Goal: Leave review/rating: Leave review/rating

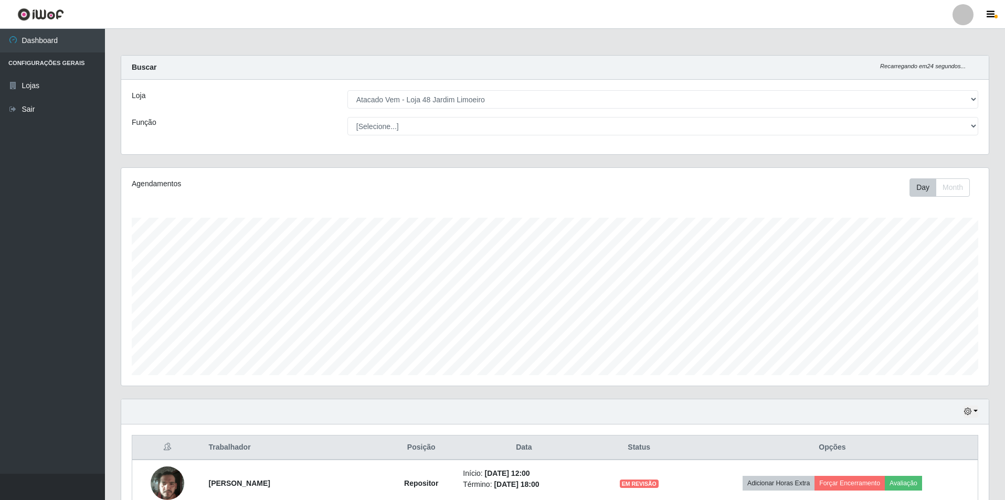
select select "449"
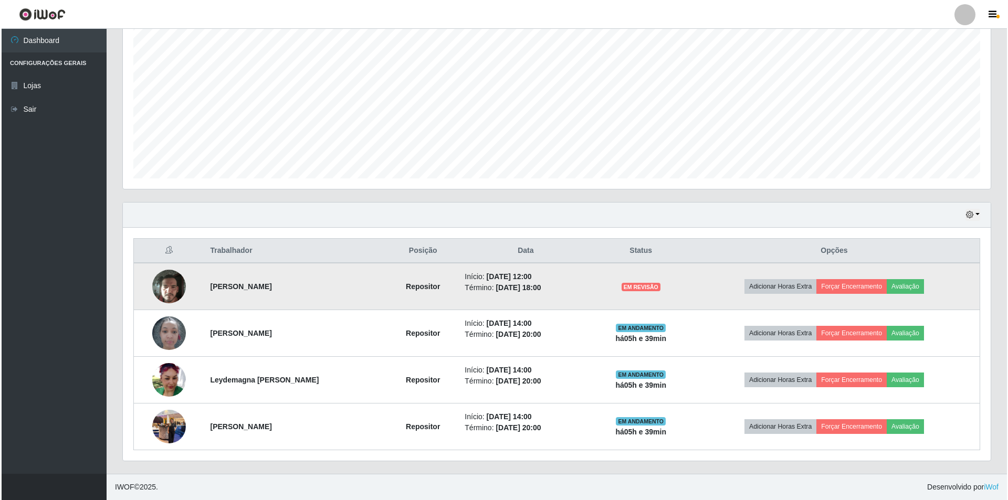
scroll to position [218, 868]
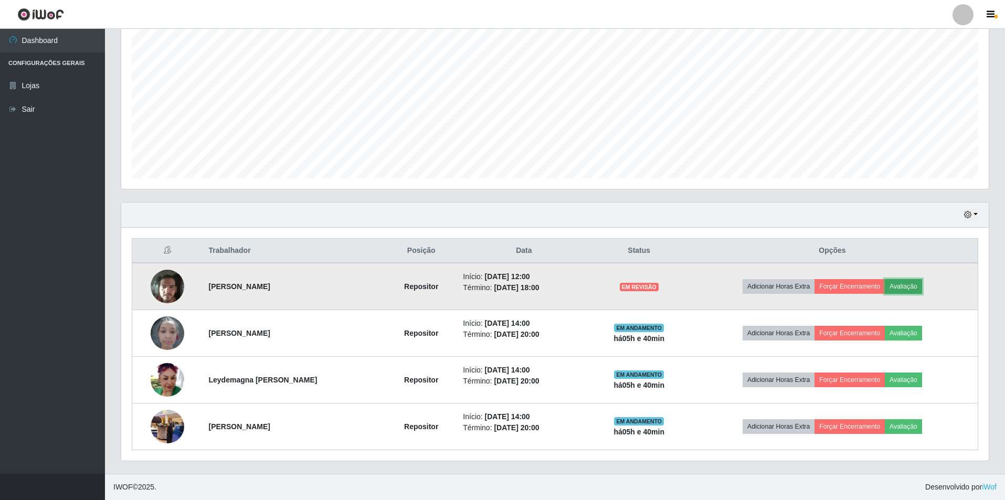
click at [902, 281] on button "Avaliação" at bounding box center [903, 286] width 37 height 15
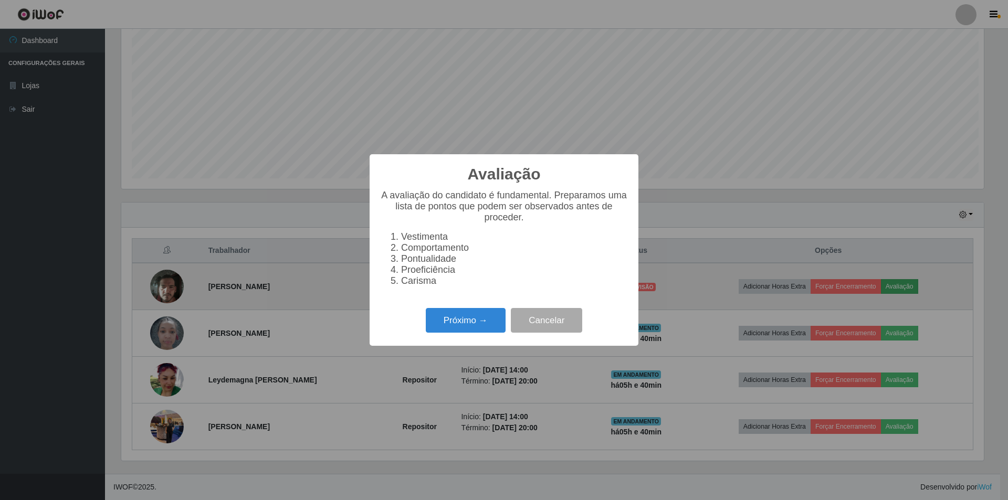
scroll to position [218, 863]
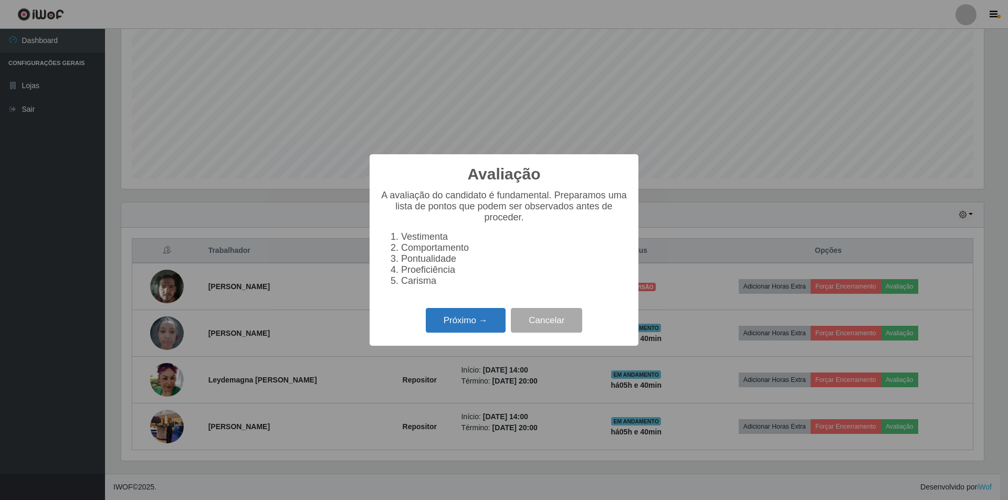
click at [477, 329] on button "Próximo →" at bounding box center [466, 320] width 80 height 25
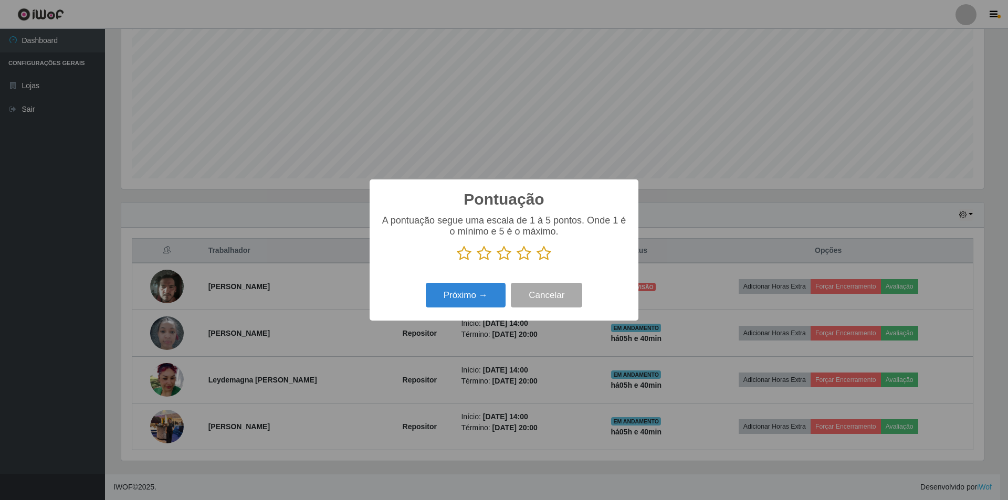
scroll to position [524777, 524132]
click at [485, 256] on icon at bounding box center [484, 254] width 15 height 16
click at [477, 261] on input "radio" at bounding box center [477, 261] width 0 height 0
click at [478, 299] on button "Próximo →" at bounding box center [466, 295] width 80 height 25
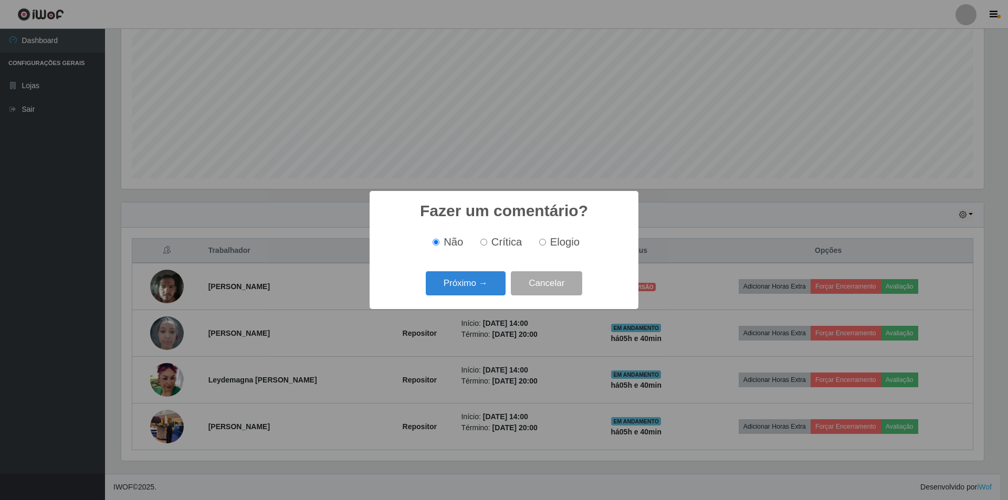
click at [489, 244] on label "Crítica" at bounding box center [499, 242] width 46 height 12
click at [487, 244] on input "Crítica" at bounding box center [483, 242] width 7 height 7
radio input "true"
click at [474, 282] on button "Próximo →" at bounding box center [466, 283] width 80 height 25
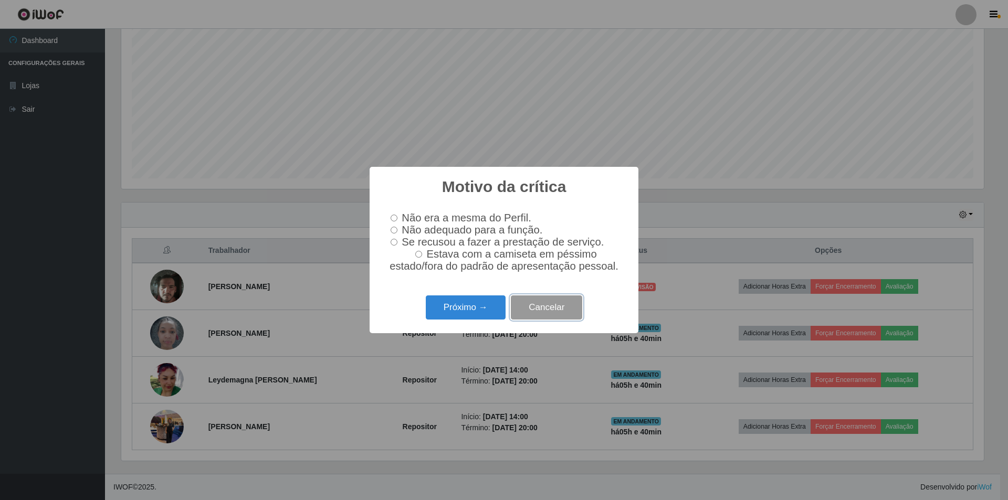
click at [540, 311] on button "Cancelar" at bounding box center [546, 308] width 71 height 25
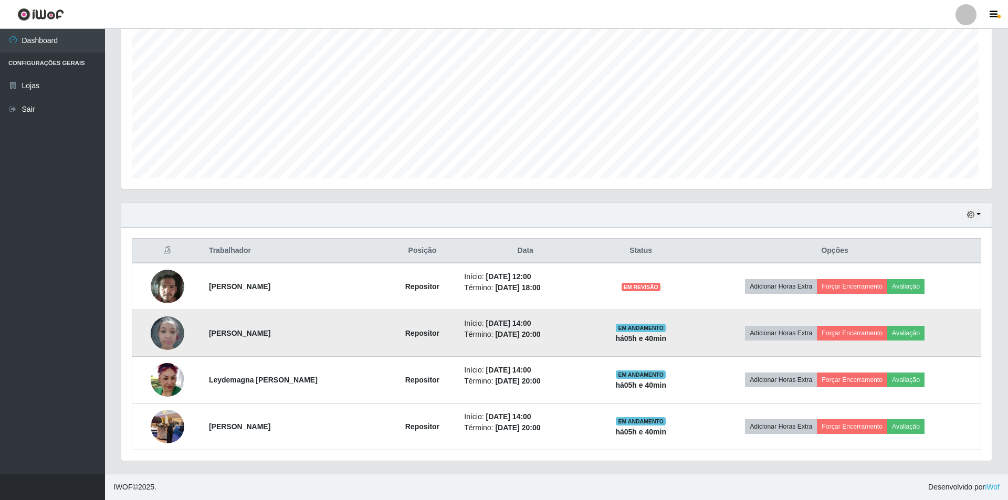
scroll to position [218, 868]
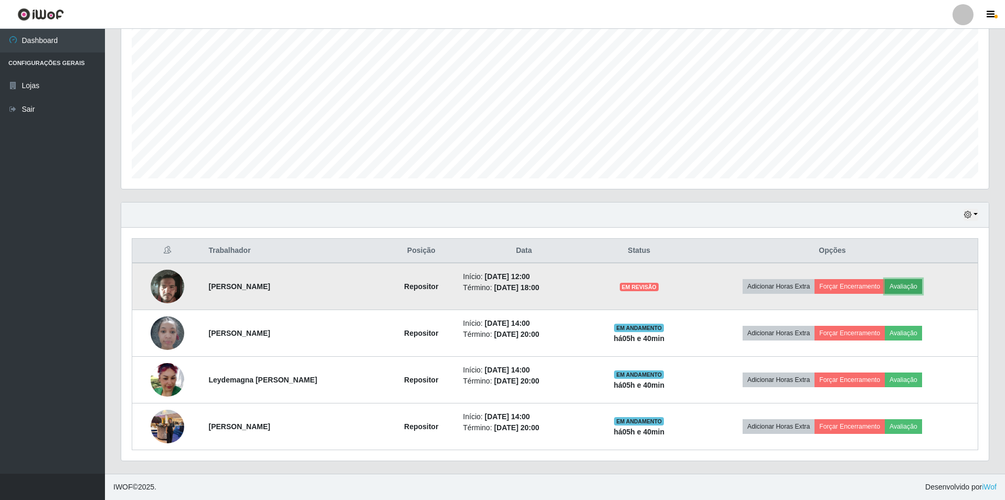
click at [900, 285] on button "Avaliação" at bounding box center [903, 286] width 37 height 15
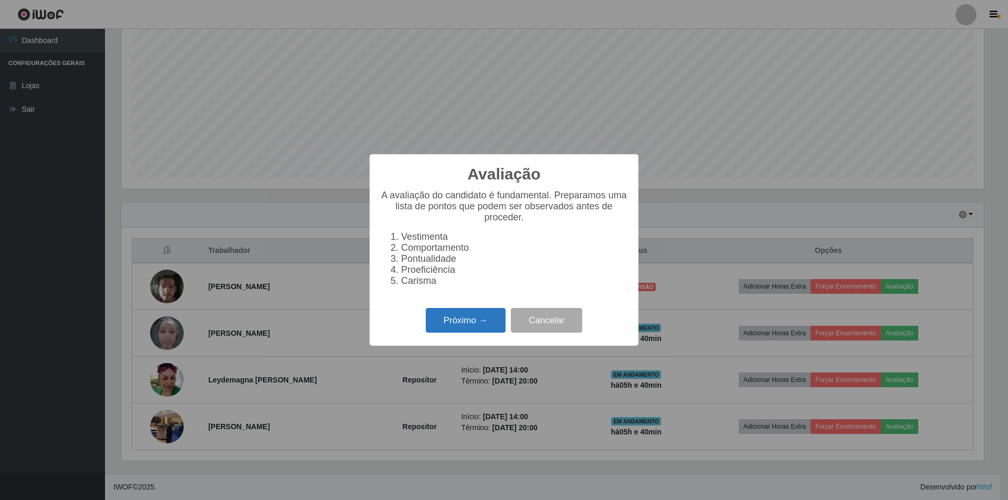
click at [479, 324] on button "Próximo →" at bounding box center [466, 320] width 80 height 25
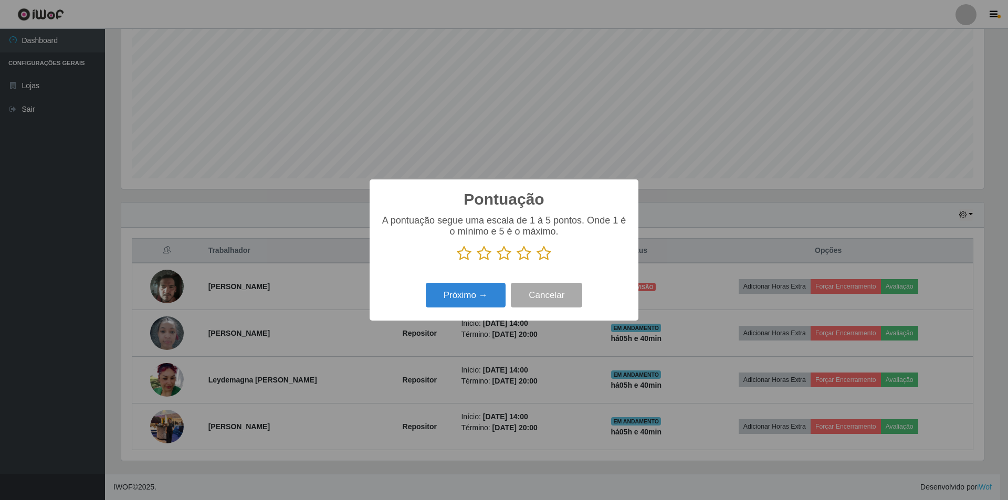
scroll to position [524777, 524132]
click at [487, 253] on icon at bounding box center [484, 254] width 15 height 16
click at [477, 261] on input "radio" at bounding box center [477, 261] width 0 height 0
click at [484, 293] on button "Próximo →" at bounding box center [466, 295] width 80 height 25
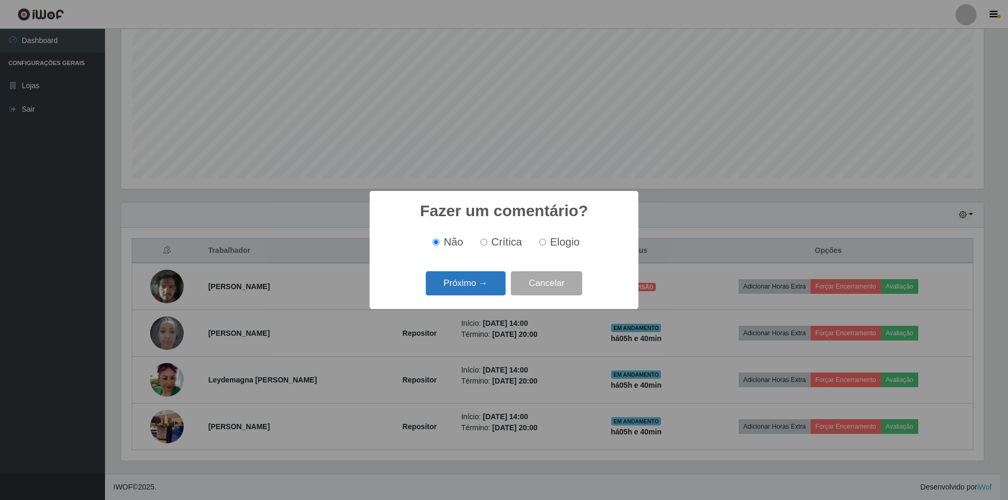
click at [486, 274] on button "Próximo →" at bounding box center [466, 283] width 80 height 25
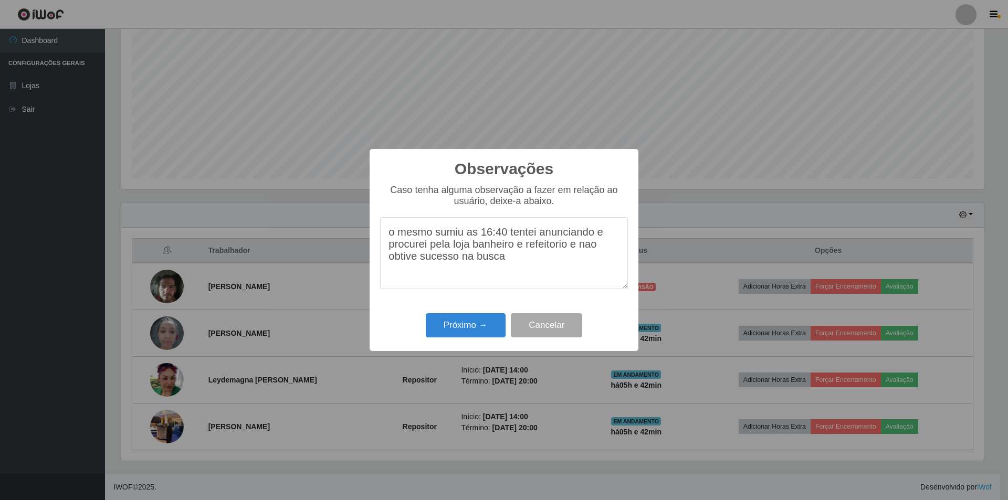
click at [537, 249] on textarea "o mesmo sumiu as 16:40 tentei anunciando e procurei pela loja banheiro e refeit…" at bounding box center [504, 253] width 248 height 72
drag, startPoint x: 537, startPoint y: 249, endPoint x: 587, endPoint y: 283, distance: 61.2
click at [587, 283] on textarea "o mesmo sumiu as 16:40 tentei anunciando e procurei pela loja banheiro e refeit…" at bounding box center [504, 253] width 248 height 72
click at [558, 250] on textarea "o mesmo sumiu as 16:40 tentei anunciando e procurei pela loja banheiro e refeit…" at bounding box center [504, 253] width 248 height 72
click at [585, 253] on textarea "o mesmo sumiu as 16:40 tentei anunciando e procurei pela loja banheiro e refeit…" at bounding box center [504, 253] width 248 height 72
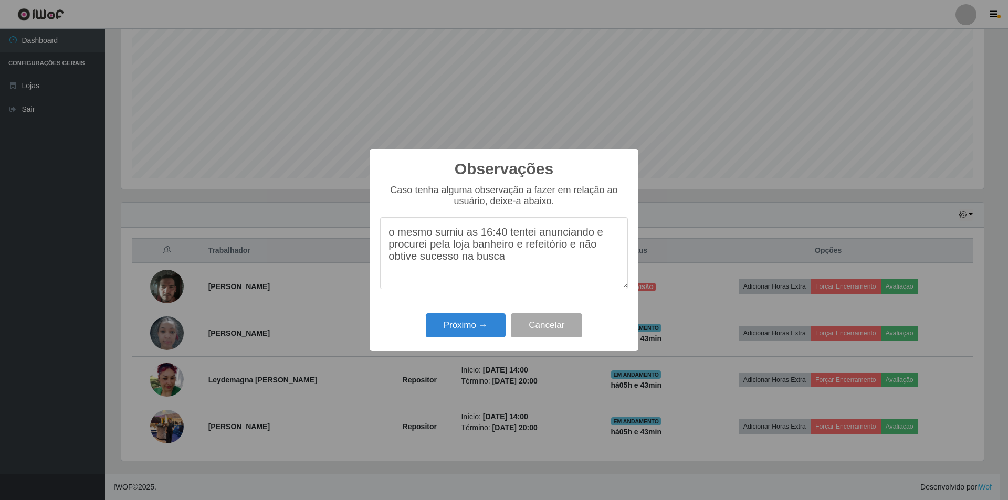
click at [508, 268] on textarea "o mesmo sumiu as 16:40 tentei anunciando e procurei pela loja banheiro e refeit…" at bounding box center [504, 253] width 248 height 72
type textarea "o mesmo sumiu as 16:40 tentei anunciando e procurei pela loja banheiro e refeit…"
click at [483, 330] on button "Próximo →" at bounding box center [466, 325] width 80 height 25
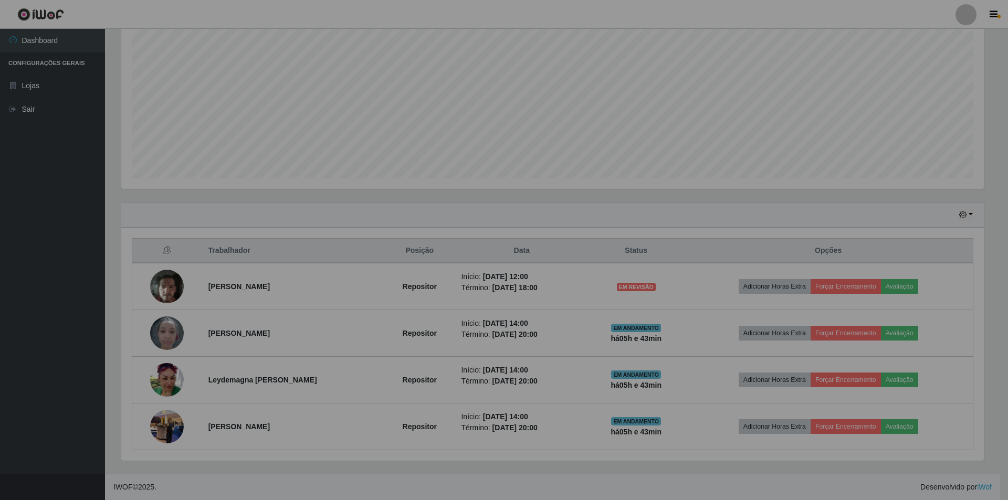
scroll to position [218, 868]
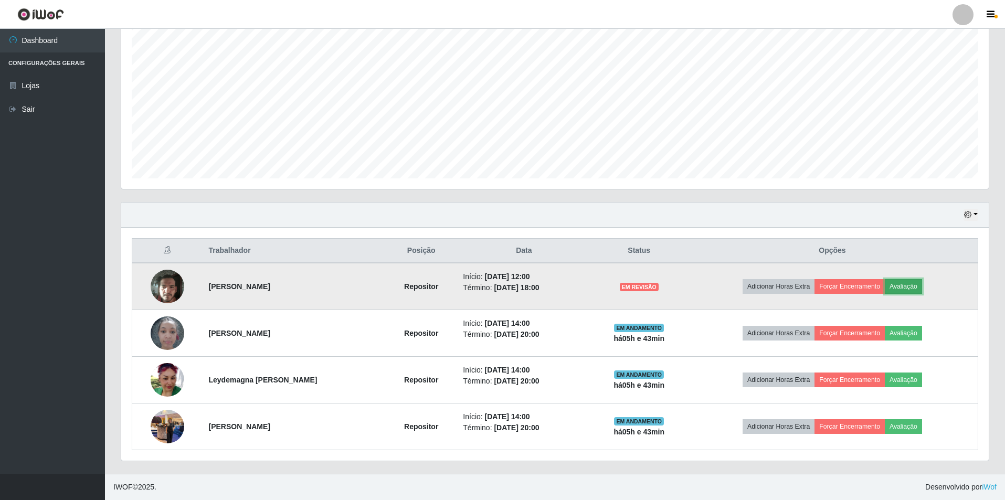
click at [899, 282] on button "Avaliação" at bounding box center [903, 286] width 37 height 15
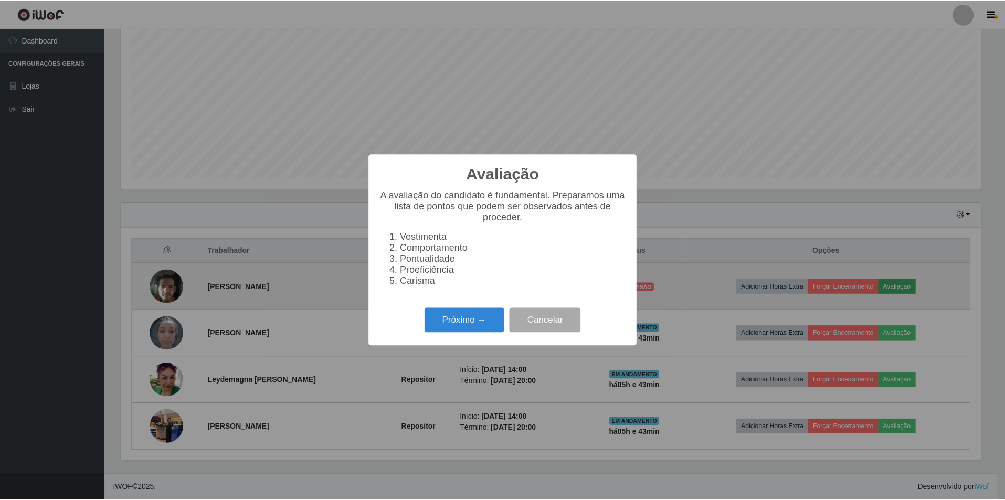
scroll to position [218, 863]
click at [843, 232] on div "Avaliação × A avaliação do candidato é fundamental. Preparamos uma lista de pon…" at bounding box center [504, 250] width 1008 height 500
click at [823, 198] on div "Avaliação × A avaliação do candidato é fundamental. Preparamos uma lista de pon…" at bounding box center [504, 250] width 1008 height 500
click at [559, 319] on button "Cancelar" at bounding box center [546, 320] width 71 height 25
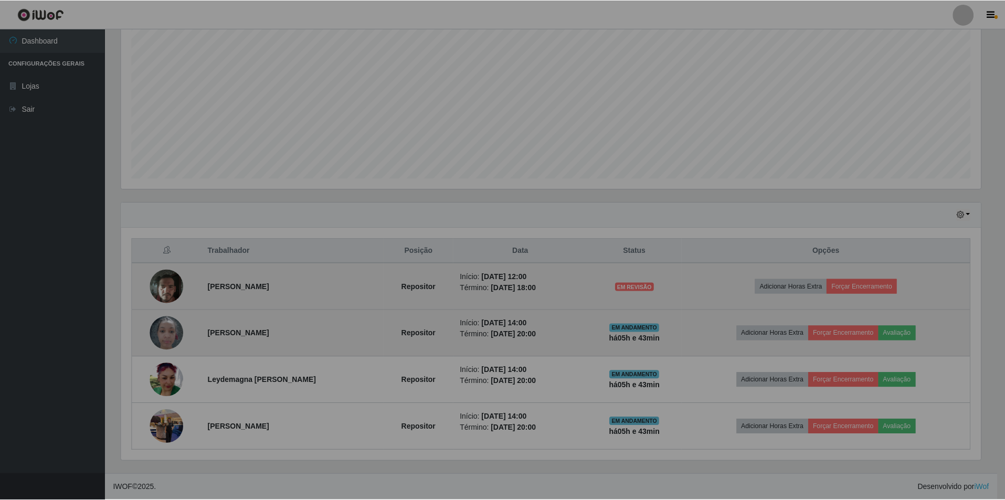
scroll to position [218, 868]
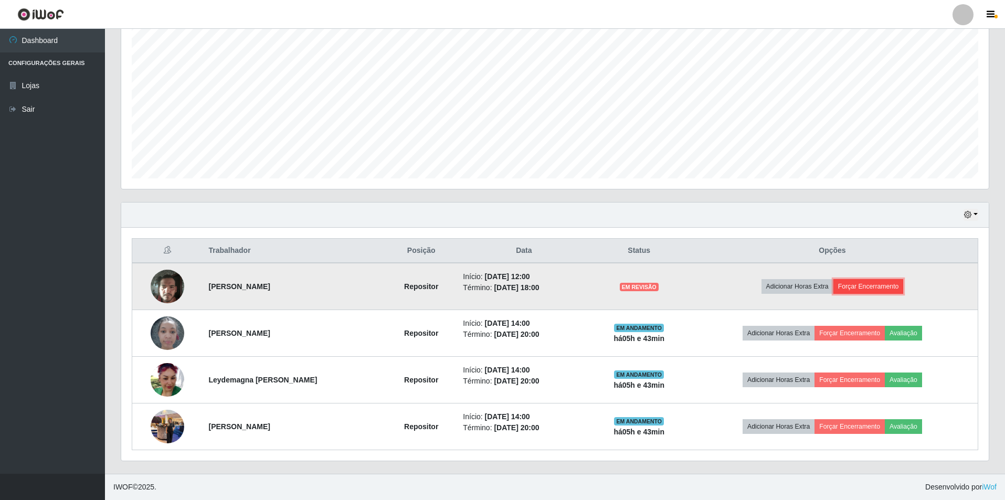
click at [861, 282] on button "Forçar Encerramento" at bounding box center [869, 286] width 70 height 15
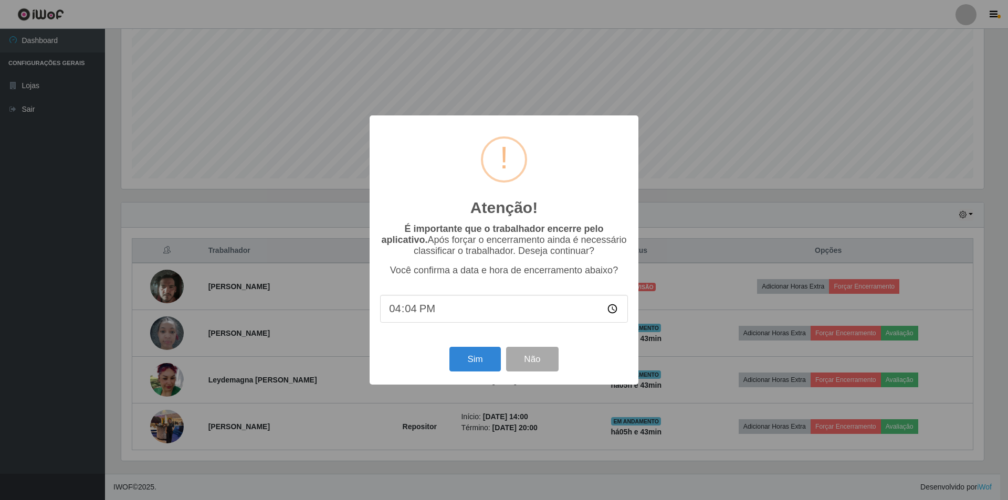
type input "16:40"
click at [482, 361] on button "Sim" at bounding box center [474, 359] width 51 height 25
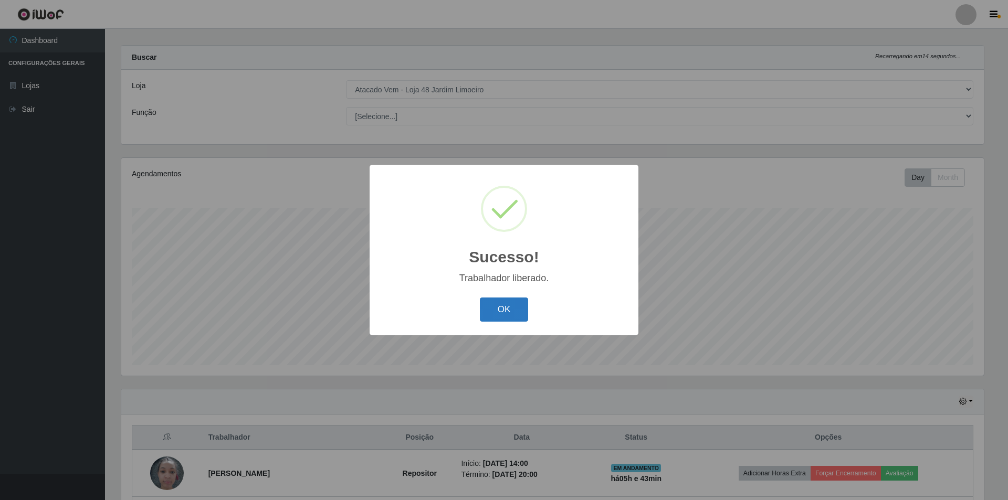
click at [497, 300] on button "OK" at bounding box center [504, 310] width 49 height 25
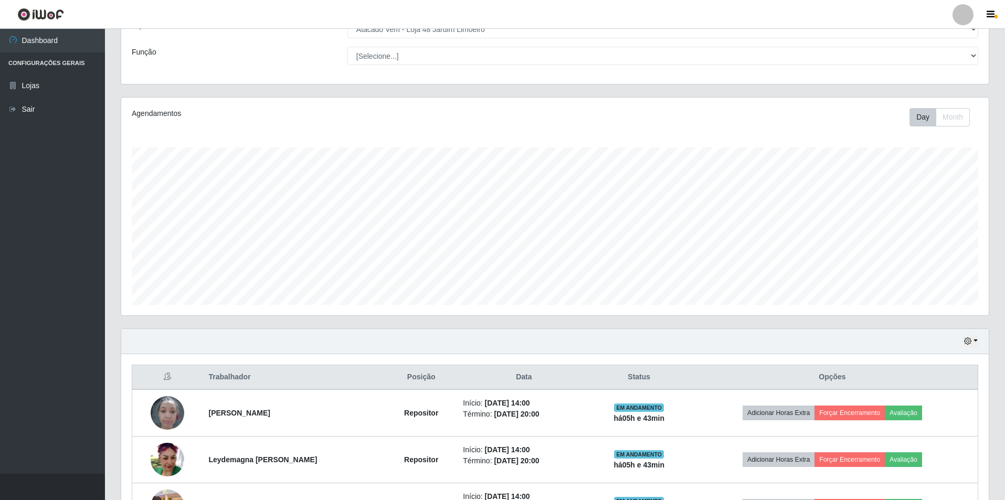
scroll to position [150, 0]
